Goal: Check status: Check status

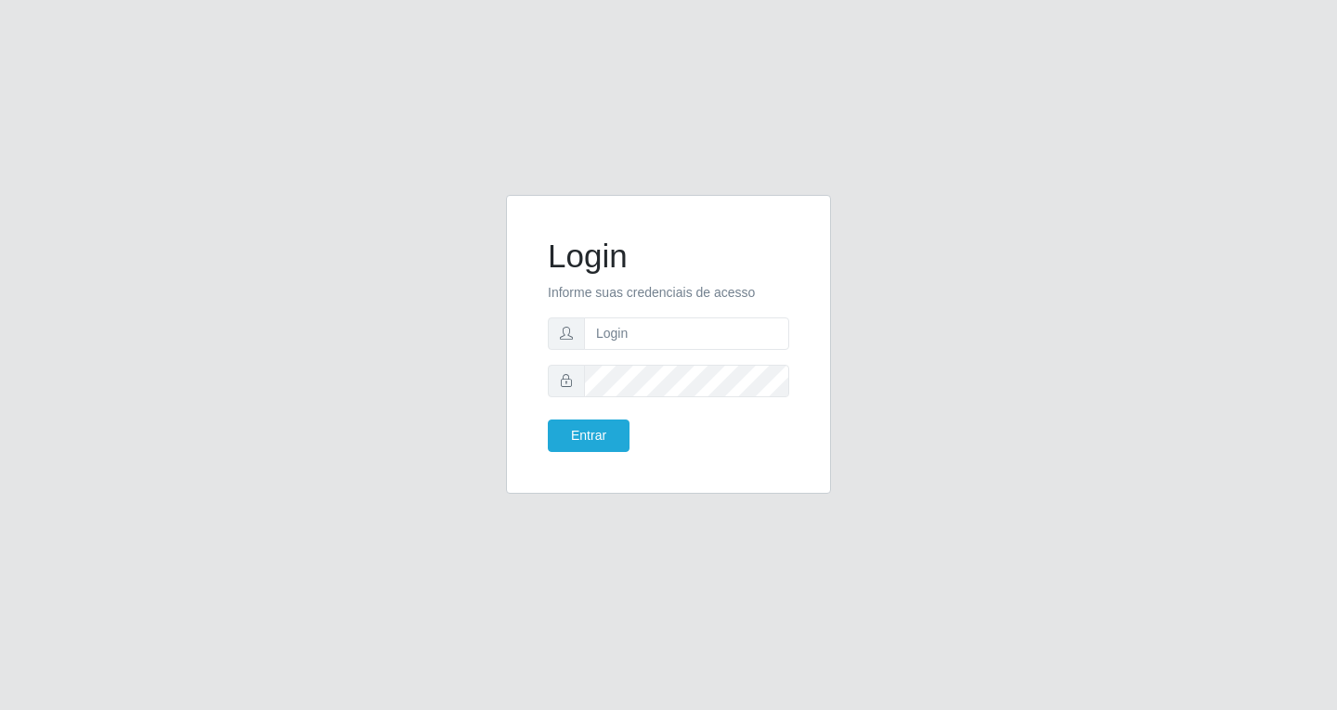
type input "[EMAIL_ADDRESS][DOMAIN_NAME]"
click at [596, 432] on button "Entrar" at bounding box center [589, 436] width 82 height 32
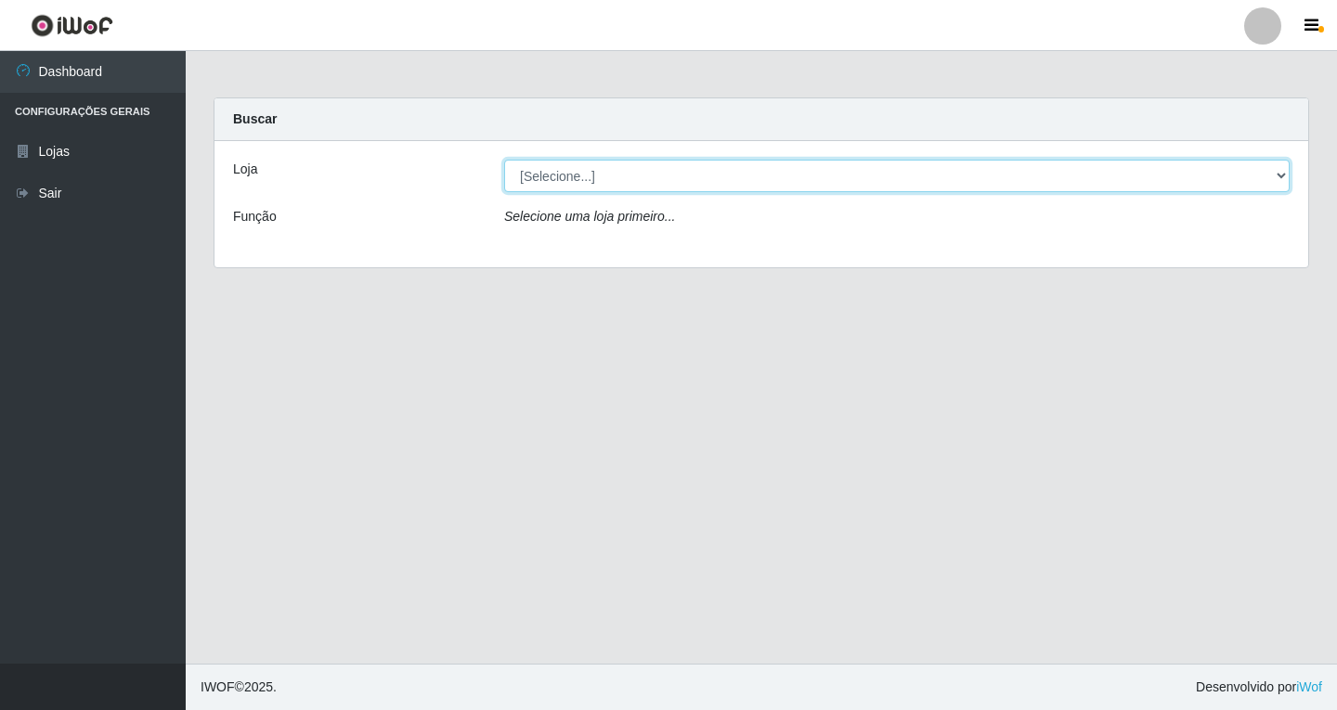
click at [1283, 174] on select "[Selecione...] SuperFácil Atacado - [GEOGRAPHIC_DATA]" at bounding box center [896, 176] width 785 height 32
select select "503"
click at [504, 160] on select "[Selecione...] SuperFácil Atacado - [GEOGRAPHIC_DATA]" at bounding box center [896, 176] width 785 height 32
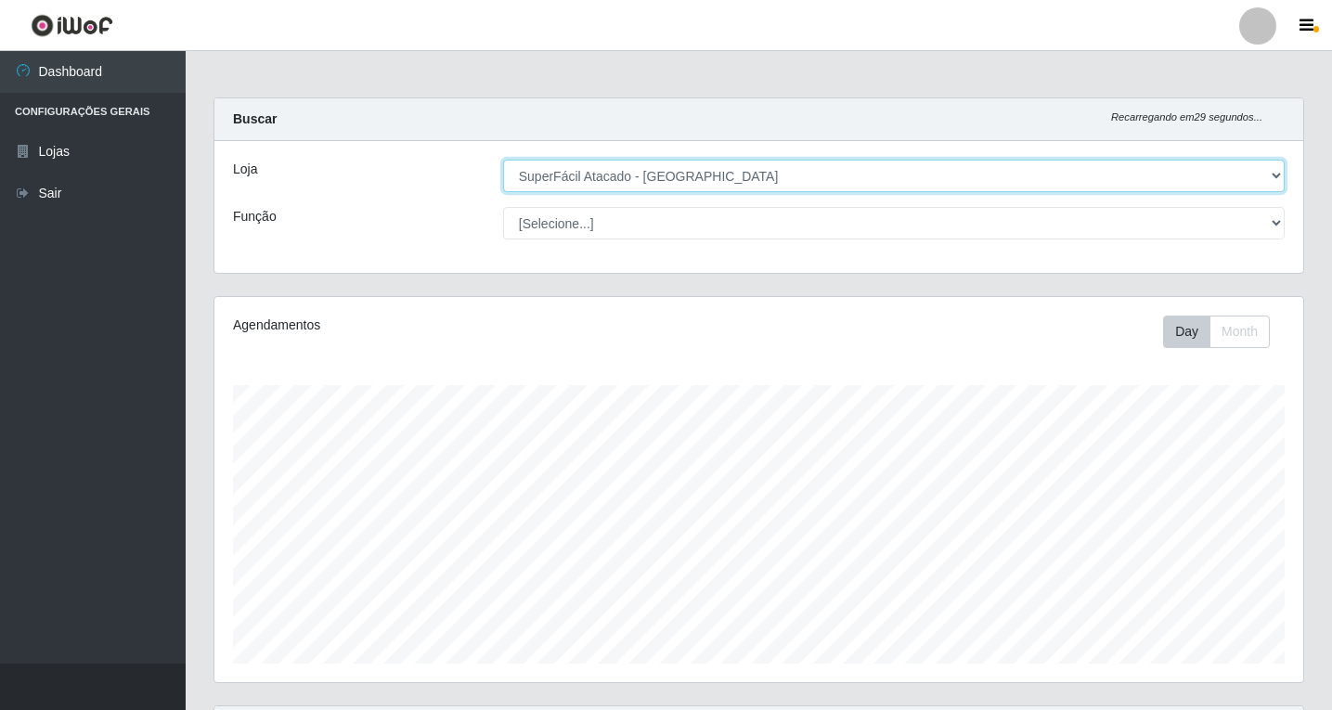
scroll to position [192, 0]
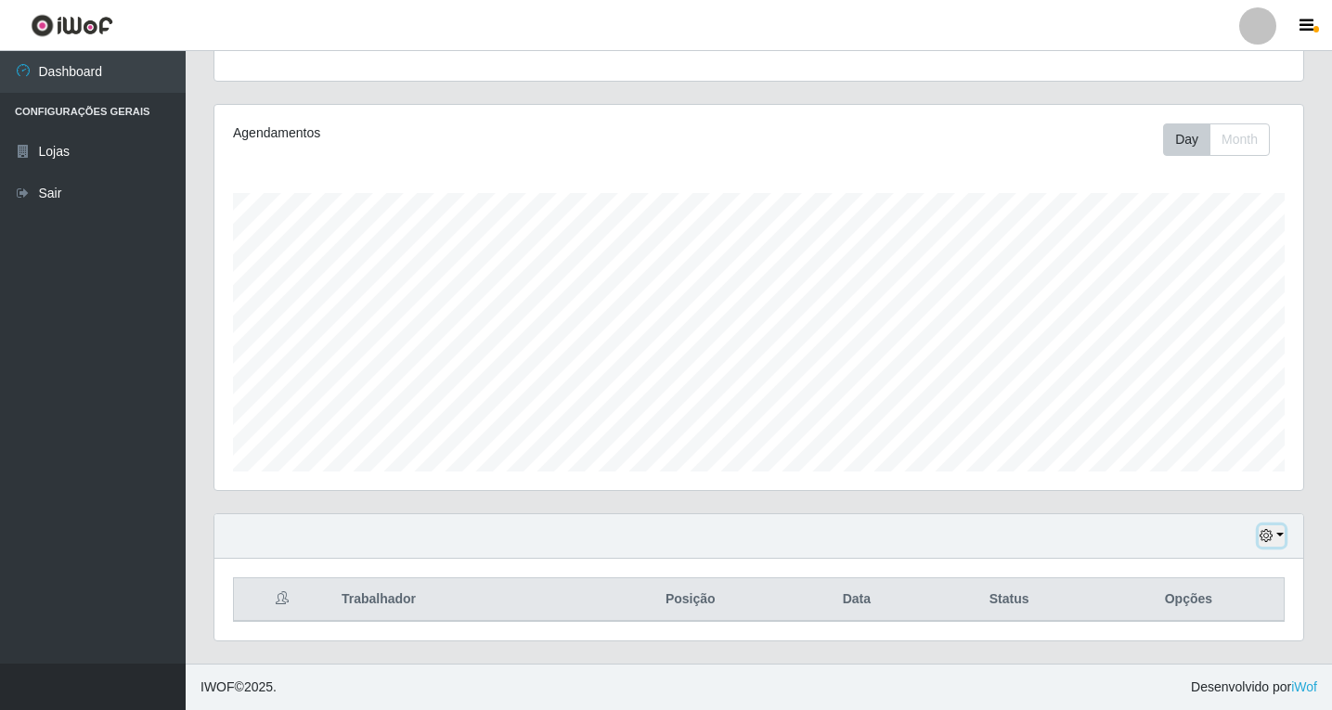
click at [1277, 536] on button "button" at bounding box center [1272, 535] width 26 height 21
click at [1187, 466] on button "1 Semana" at bounding box center [1210, 466] width 147 height 39
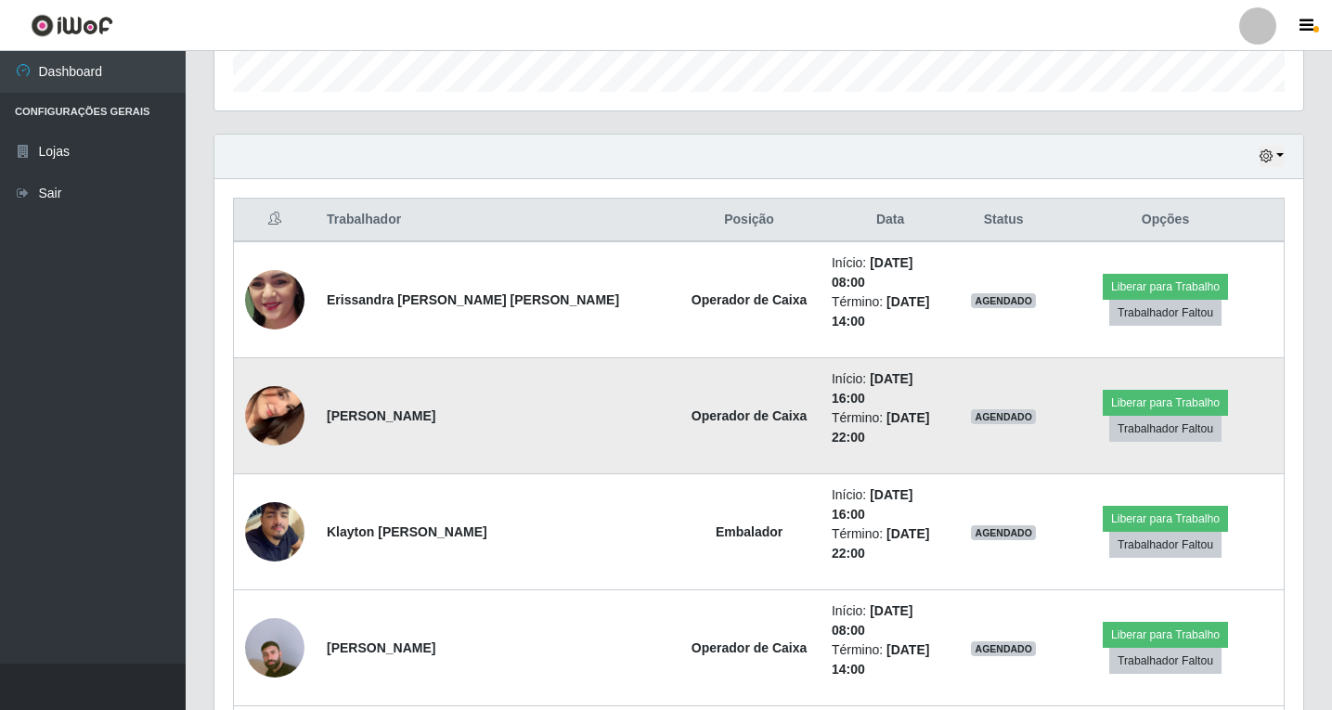
scroll to position [471, 0]
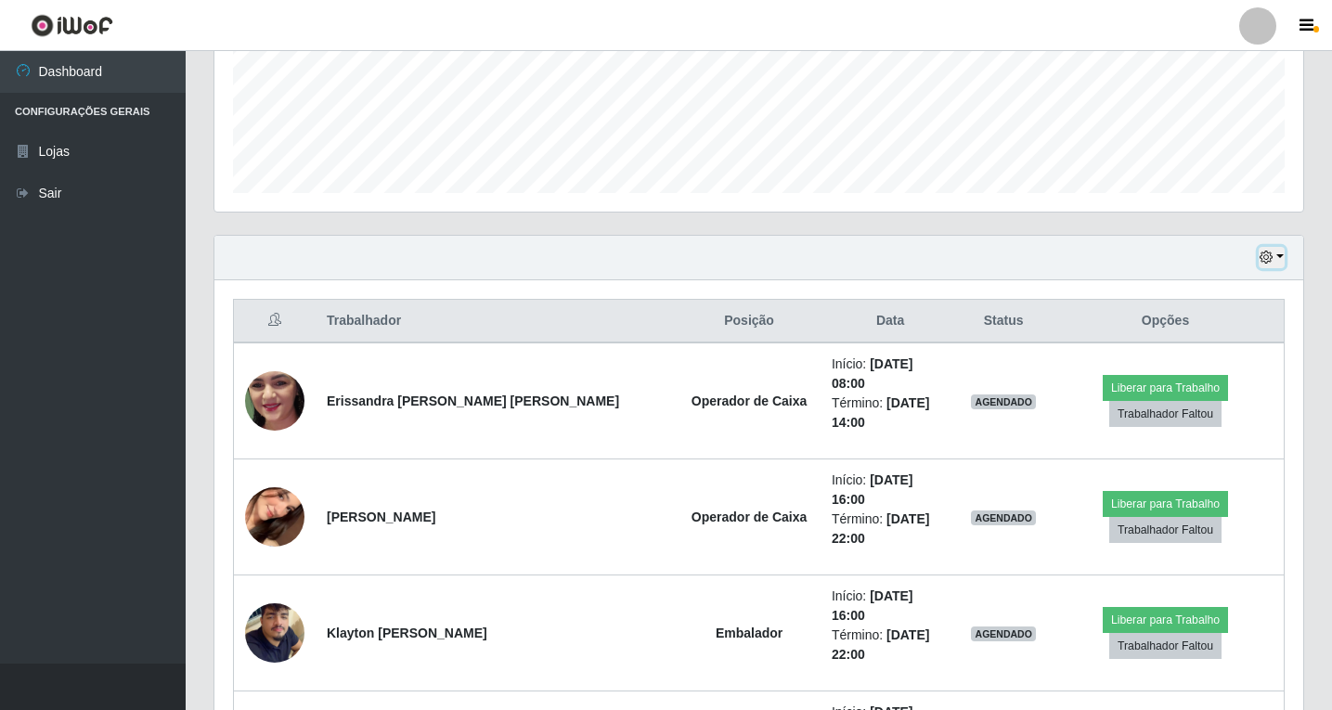
click at [1278, 255] on button "button" at bounding box center [1272, 257] width 26 height 21
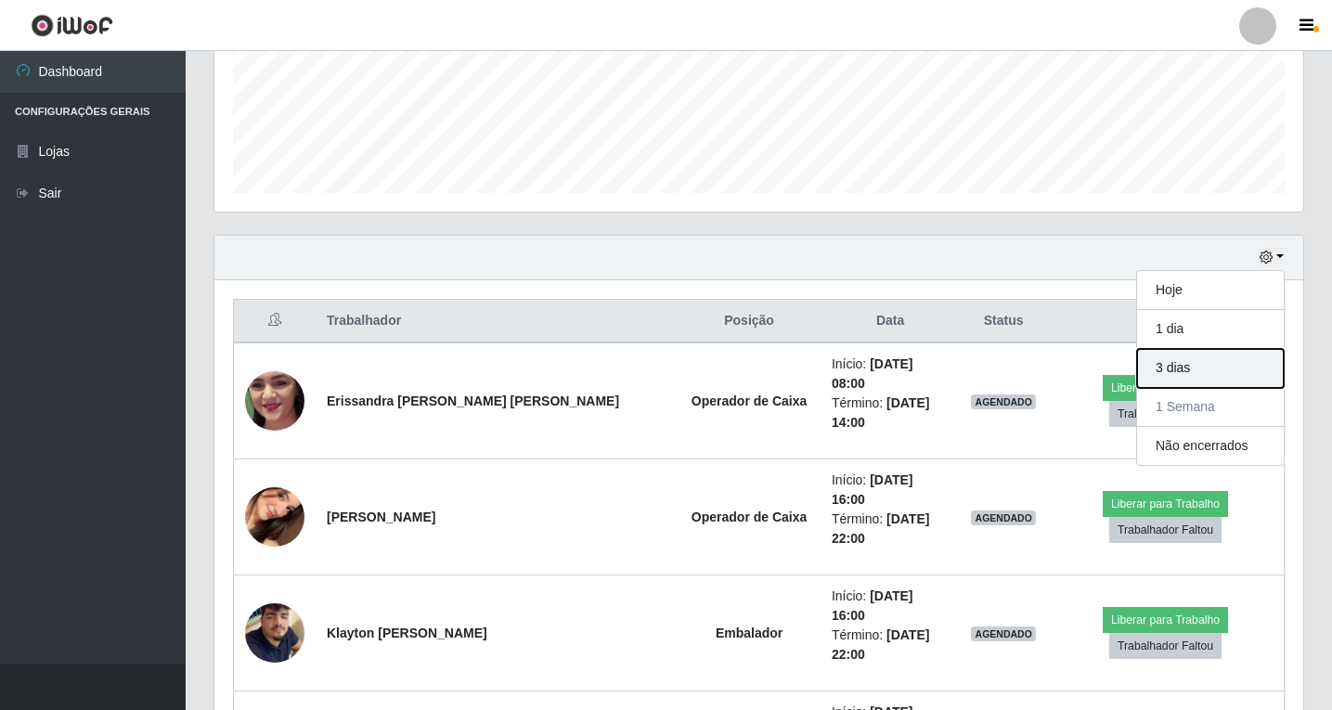
click at [1189, 369] on button "3 dias" at bounding box center [1210, 368] width 147 height 39
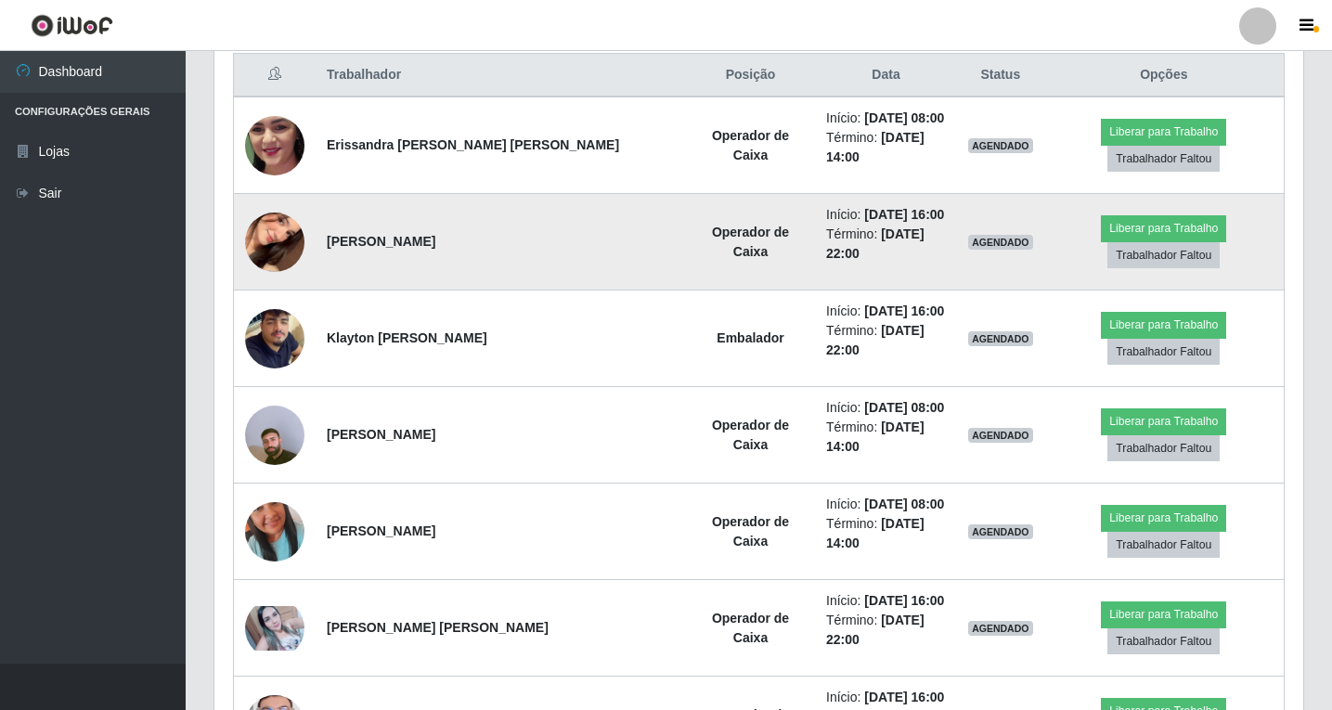
scroll to position [482, 0]
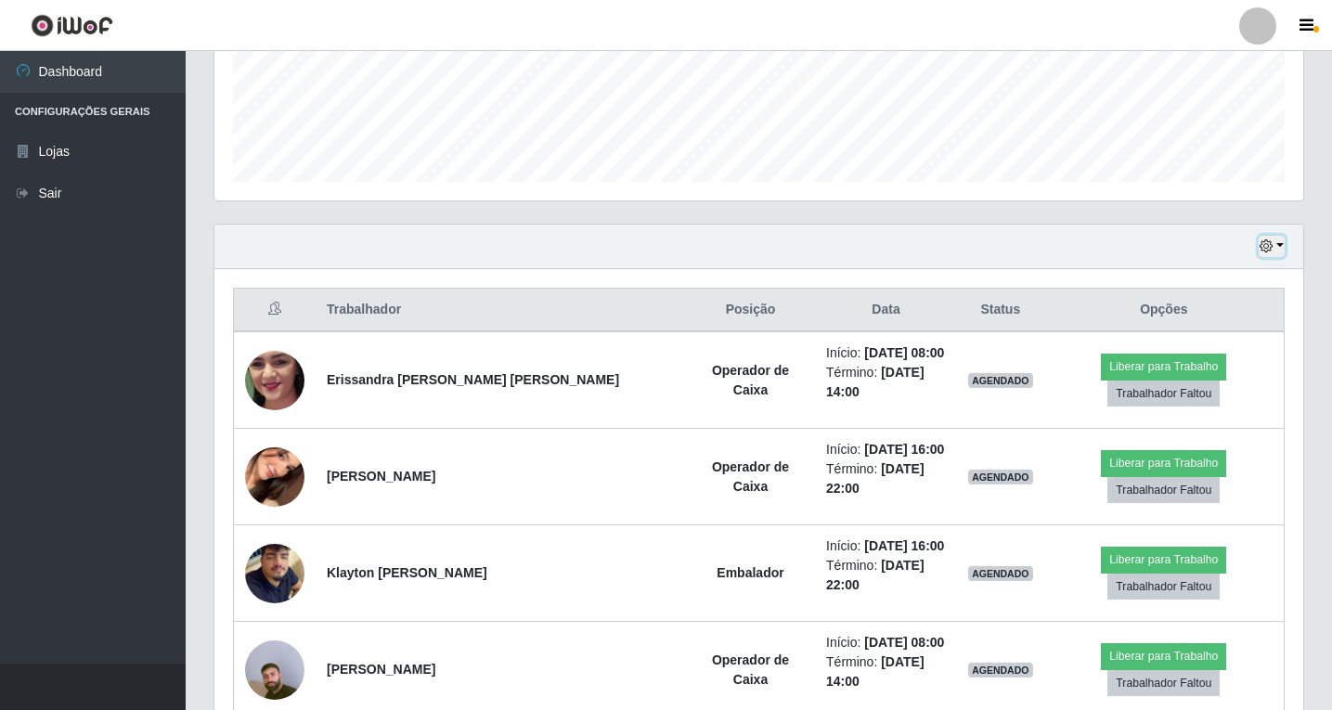
click at [1281, 246] on button "button" at bounding box center [1272, 246] width 26 height 21
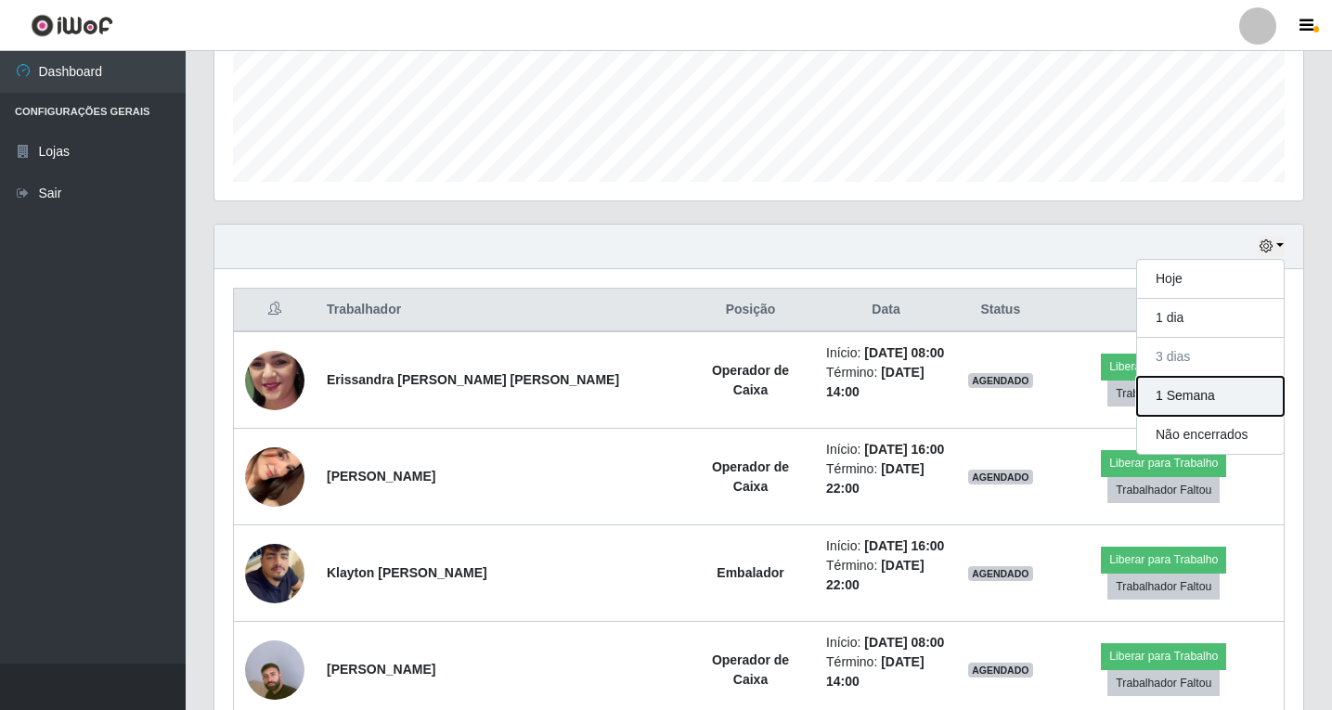
click at [1185, 403] on button "1 Semana" at bounding box center [1210, 396] width 147 height 39
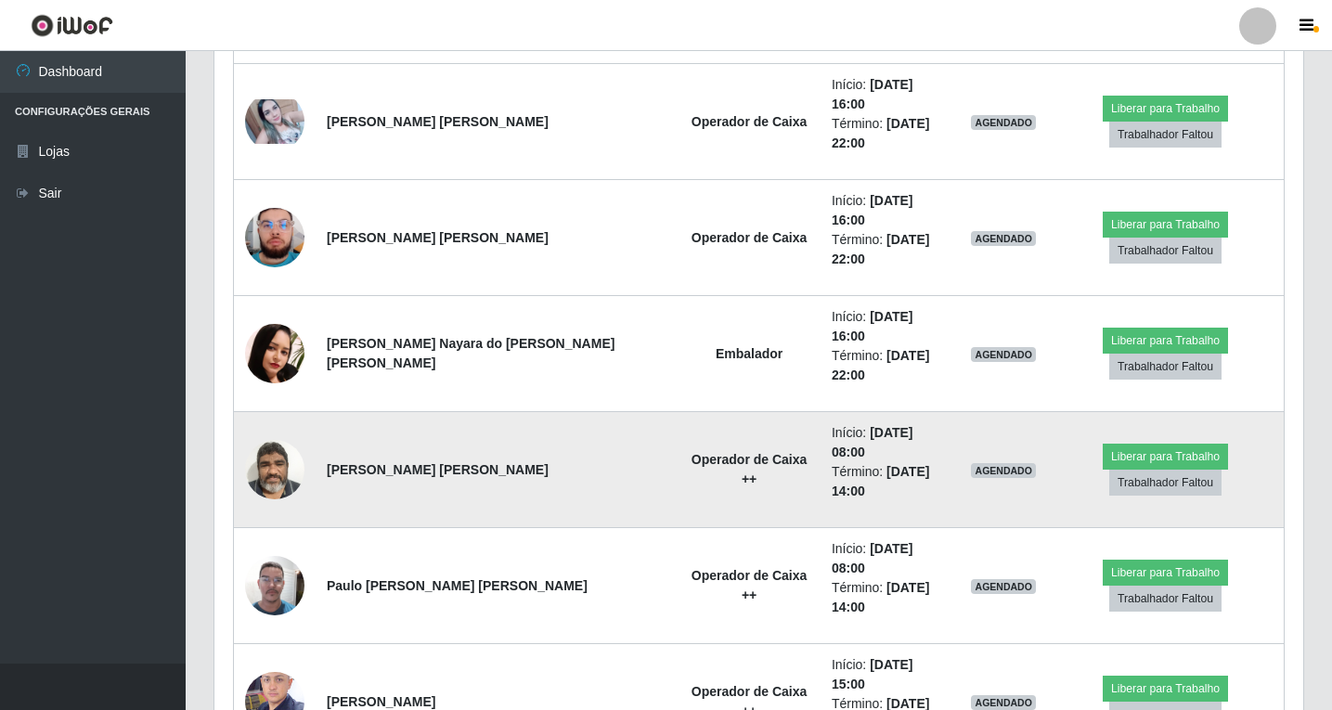
scroll to position [1185, 0]
